Goal: Check status: Check status

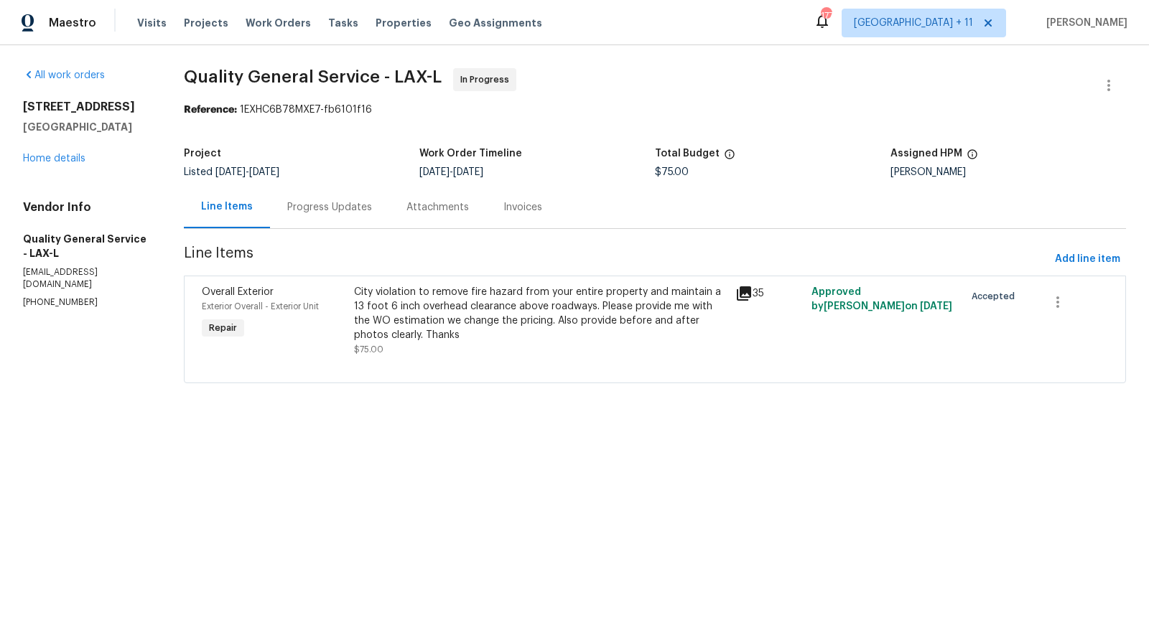
click at [345, 197] on div "Progress Updates" at bounding box center [329, 207] width 119 height 42
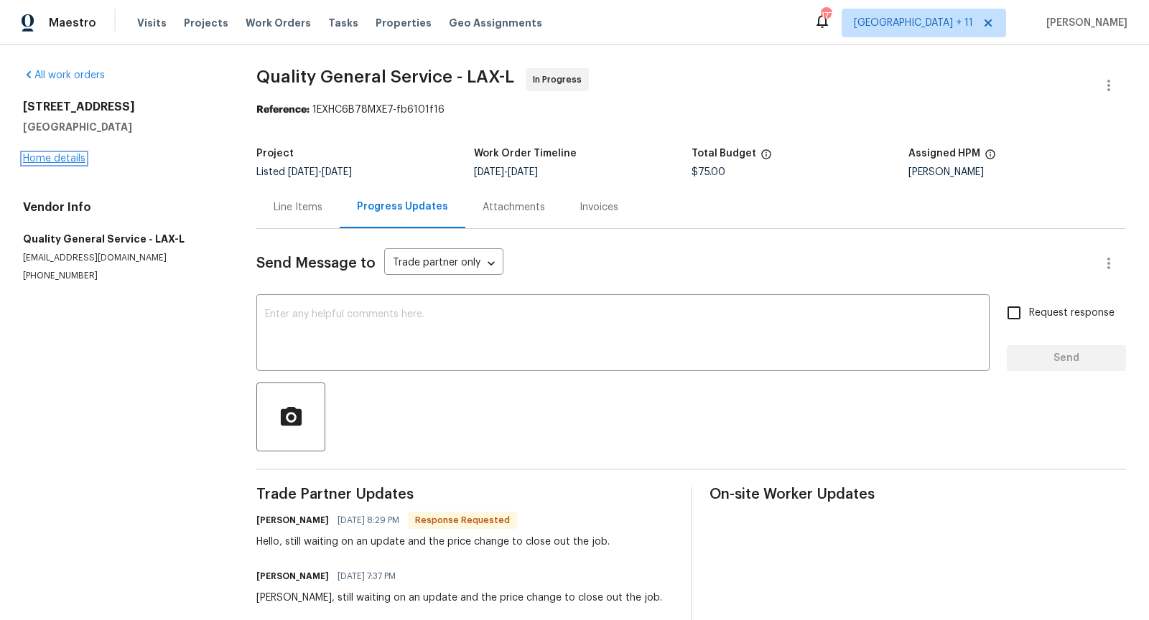
click at [81, 158] on link "Home details" at bounding box center [54, 159] width 62 height 10
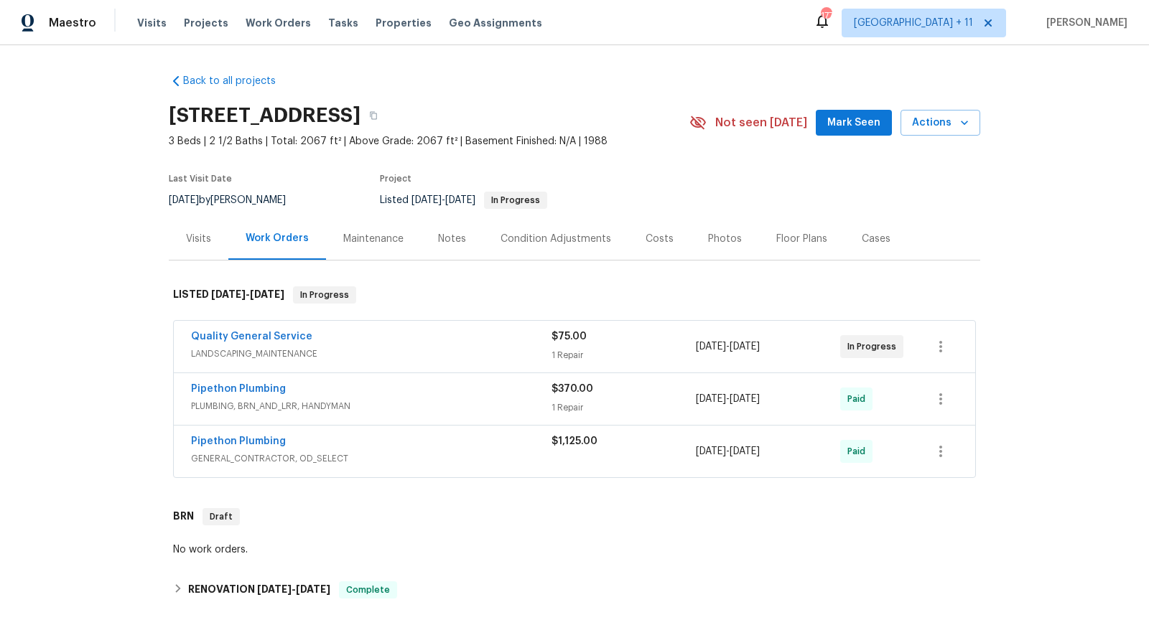
click at [445, 347] on div "Quality General Service" at bounding box center [371, 338] width 361 height 17
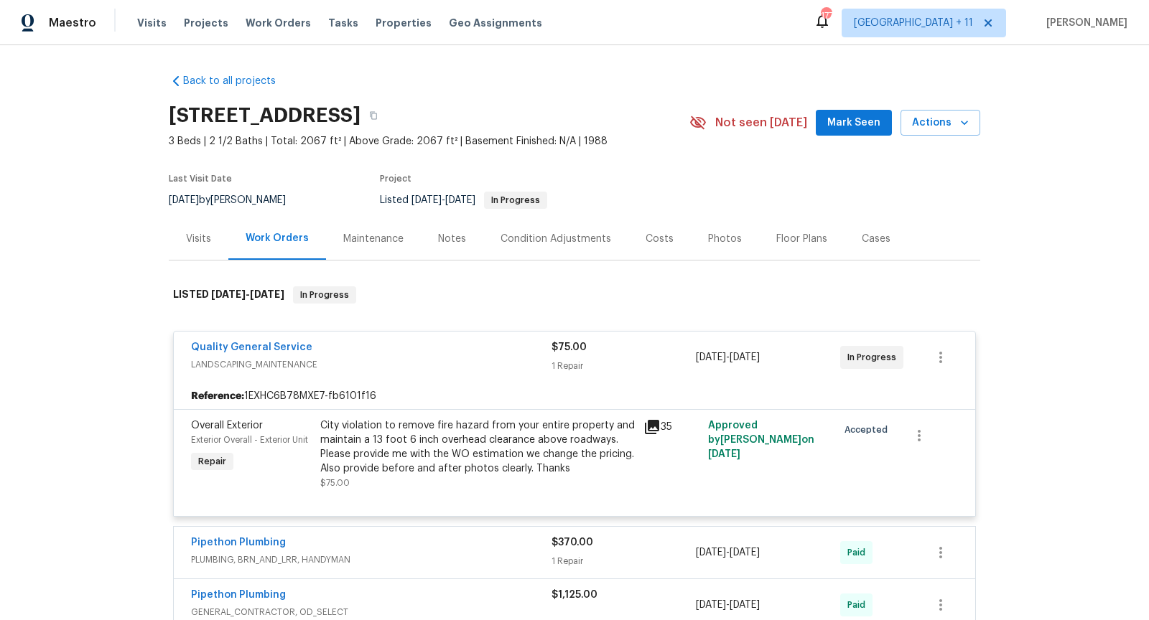
click at [283, 349] on span "Quality General Service" at bounding box center [251, 347] width 121 height 14
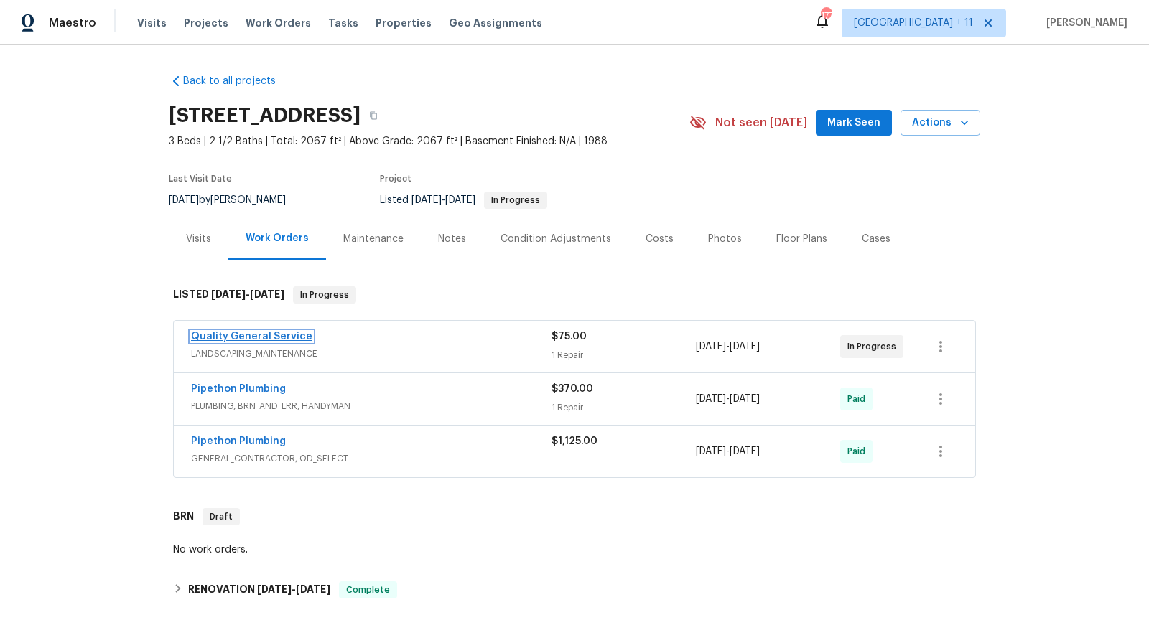
click at [284, 342] on link "Quality General Service" at bounding box center [251, 337] width 121 height 10
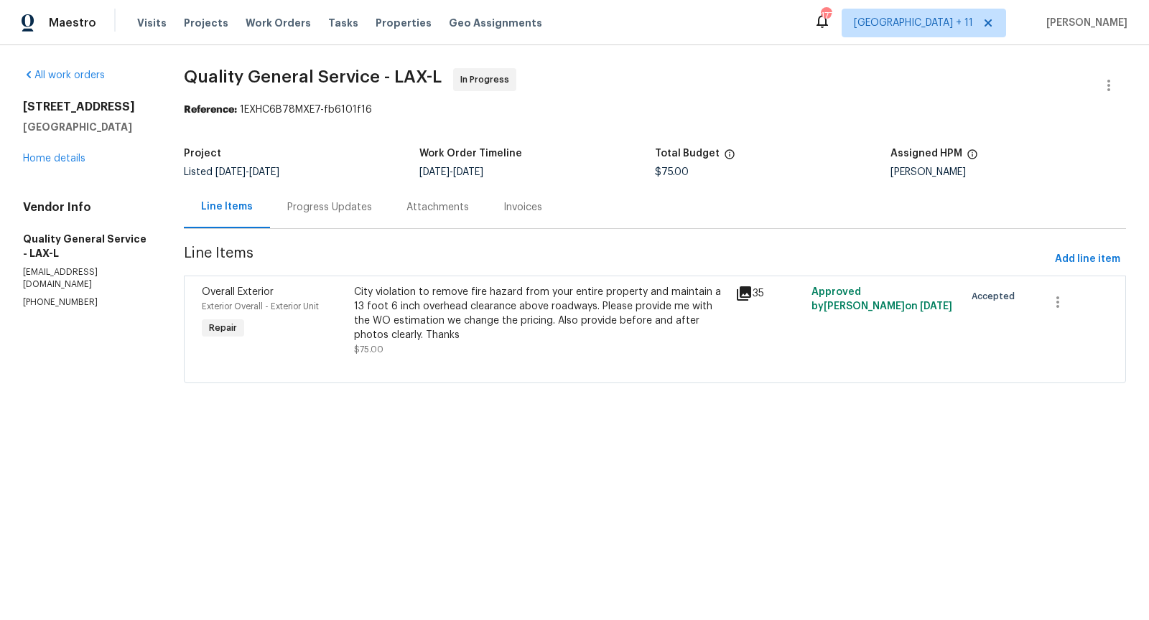
click at [361, 205] on div "Progress Updates" at bounding box center [329, 207] width 85 height 14
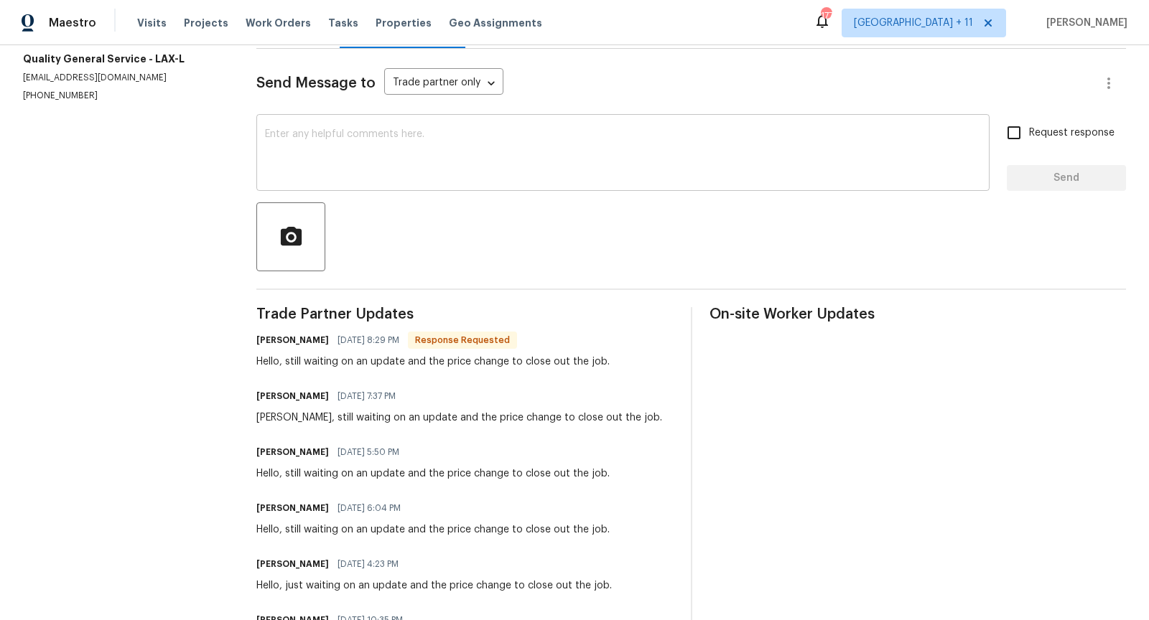
scroll to position [53, 0]
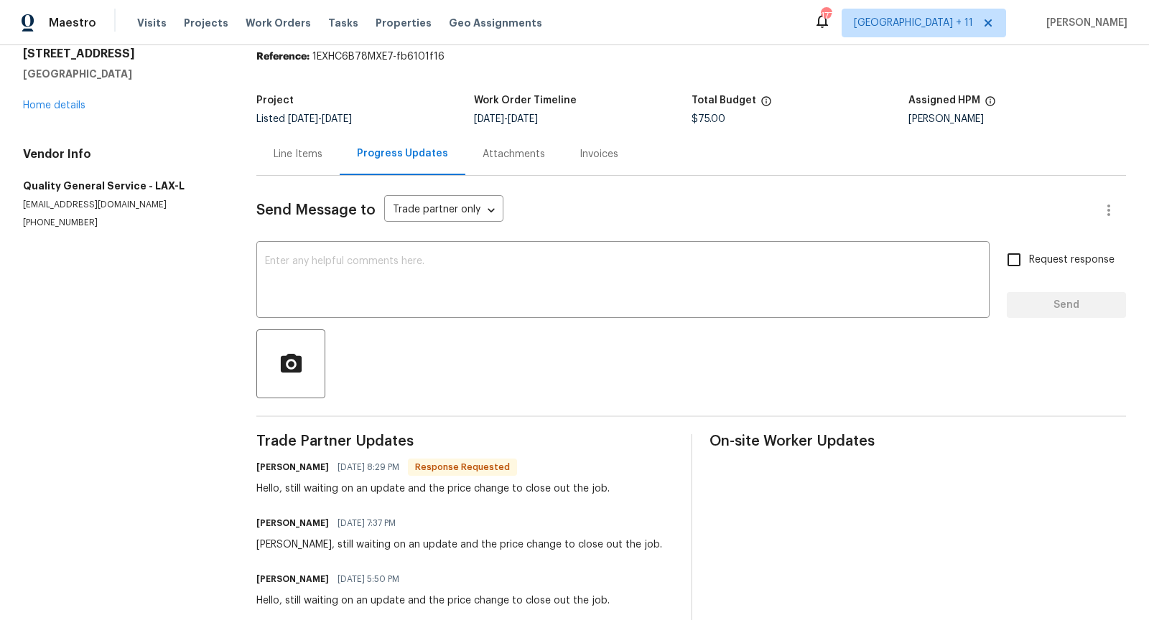
click at [301, 151] on div "Line Items" at bounding box center [298, 154] width 49 height 14
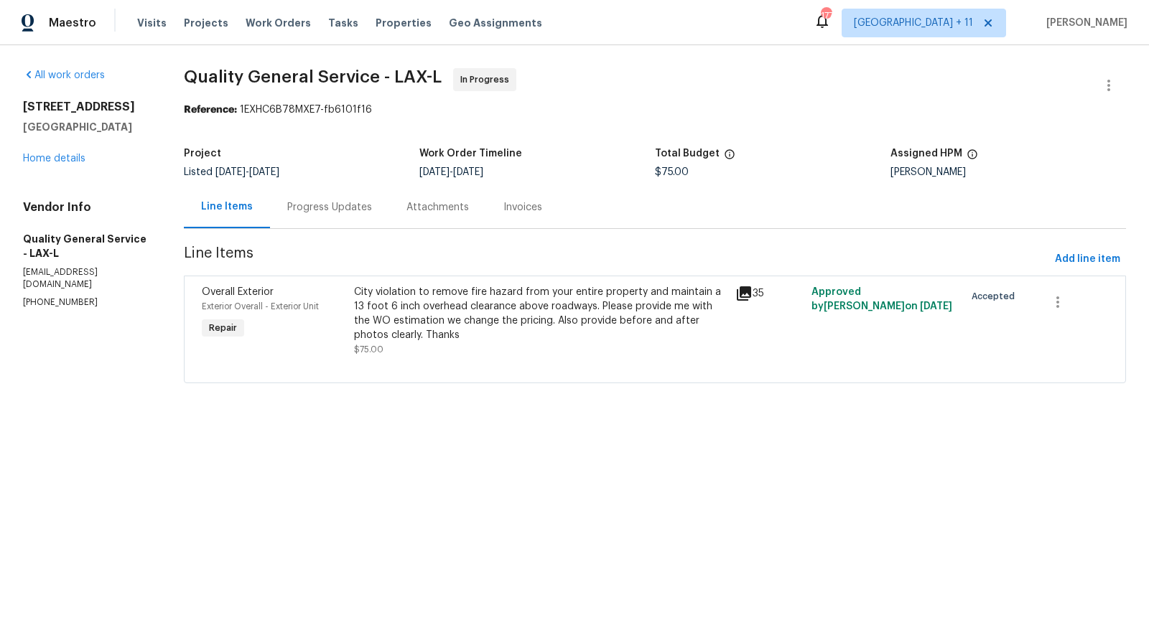
click at [743, 289] on icon at bounding box center [744, 294] width 14 height 14
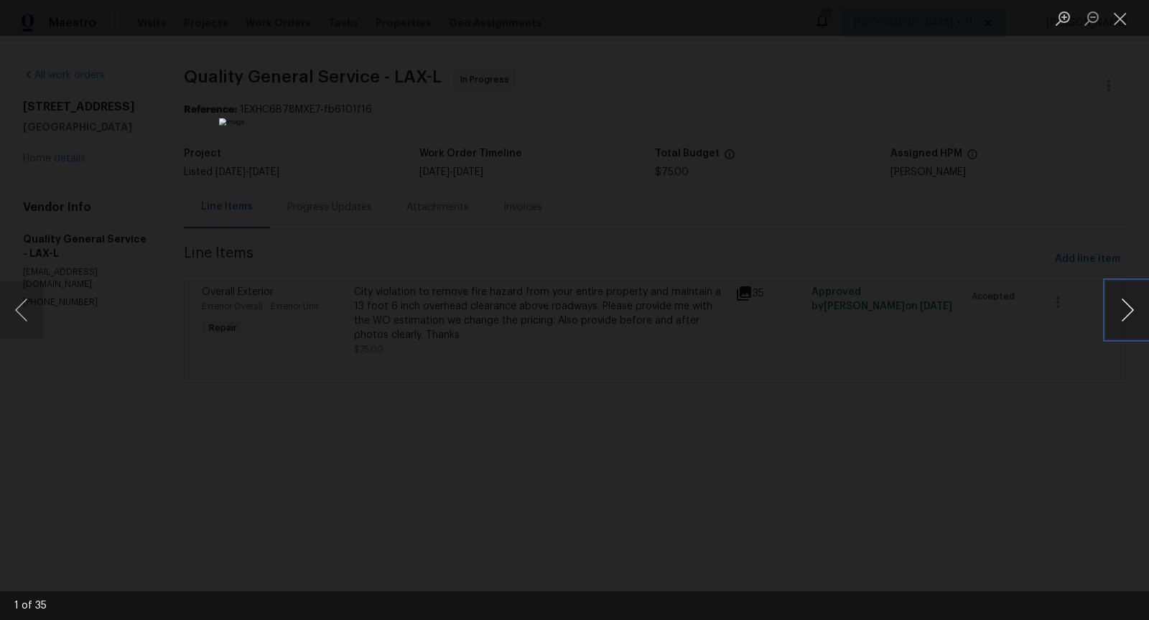
click at [1128, 315] on button "Next image" at bounding box center [1127, 310] width 43 height 57
click at [1128, 314] on button "Next image" at bounding box center [1127, 310] width 43 height 57
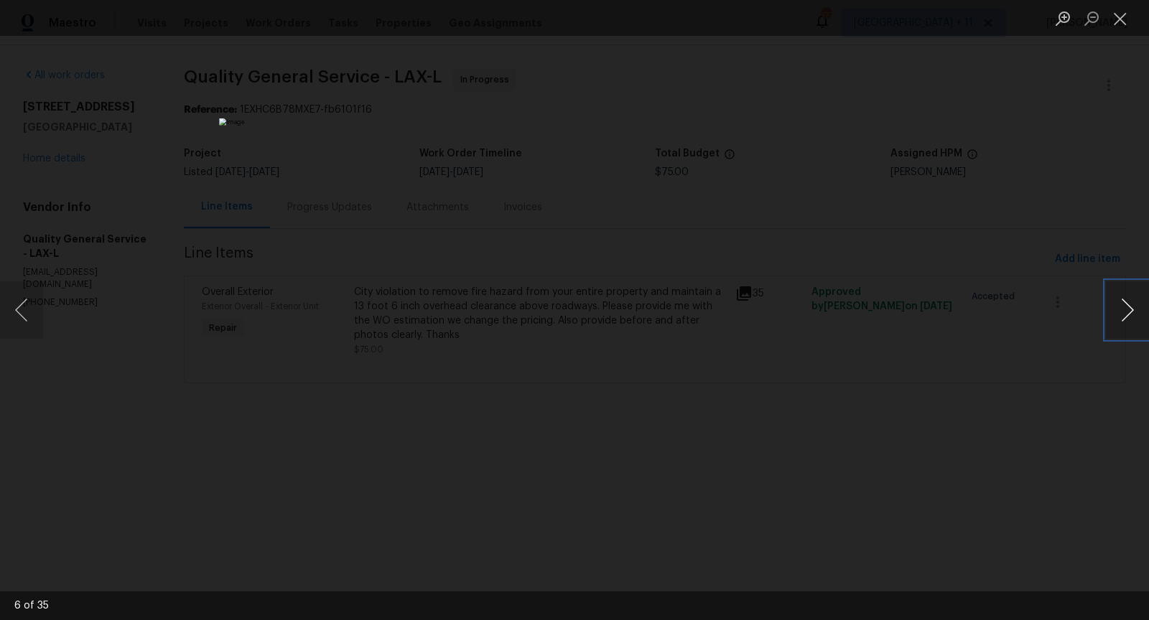
click at [1128, 314] on button "Next image" at bounding box center [1127, 310] width 43 height 57
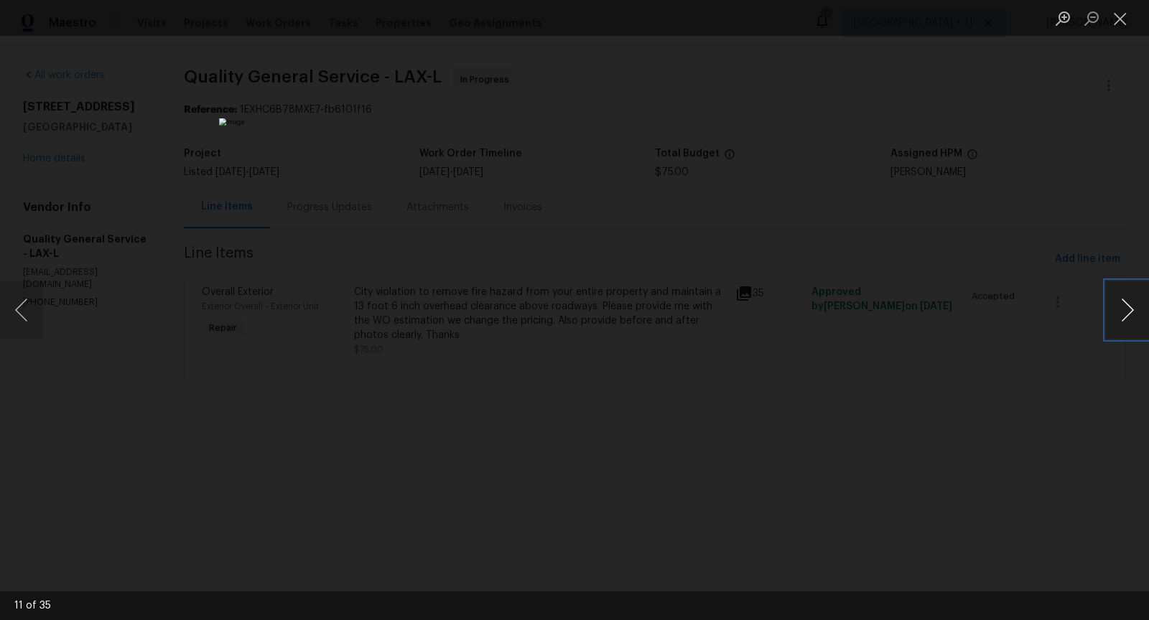
click at [1128, 314] on button "Next image" at bounding box center [1127, 310] width 43 height 57
click at [1130, 25] on button "Close lightbox" at bounding box center [1120, 18] width 29 height 25
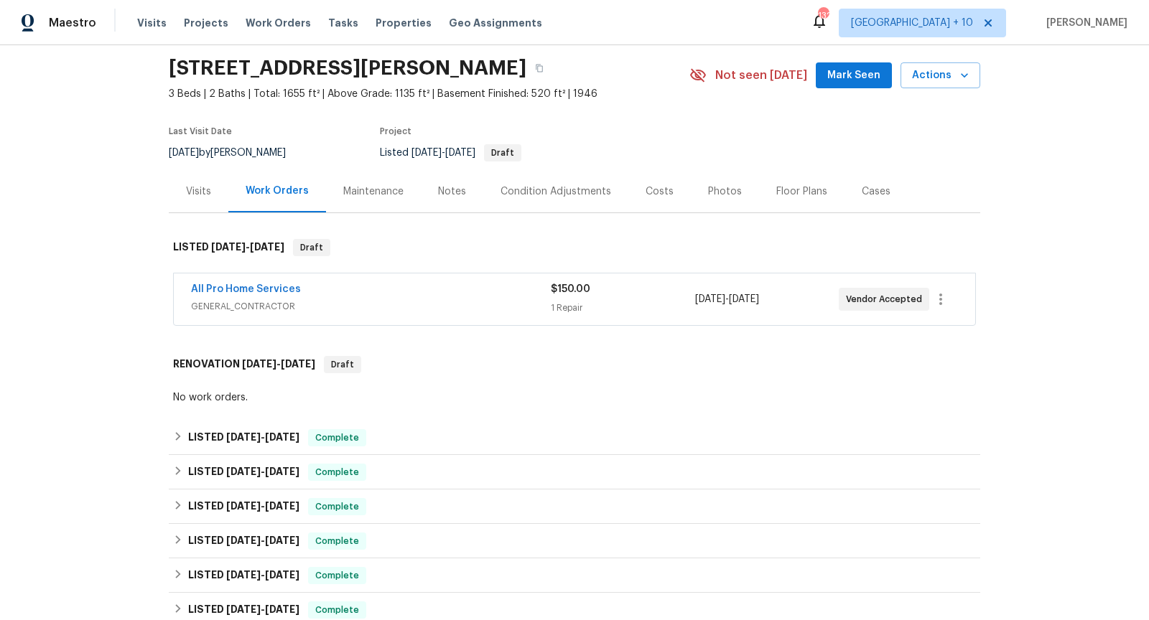
scroll to position [48, 0]
click at [468, 300] on span "GENERAL_CONTRACTOR" at bounding box center [371, 306] width 360 height 14
